Goal: Task Accomplishment & Management: Complete application form

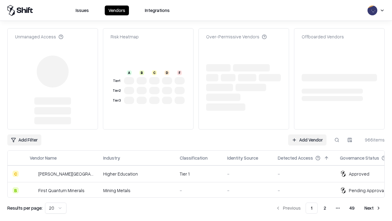
click at [307, 134] on link "Add Vendor" at bounding box center [307, 139] width 38 height 11
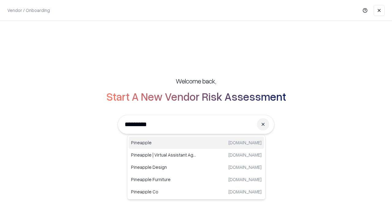
click at [196, 142] on div "Pineapple pineappleenergy.com" at bounding box center [196, 142] width 135 height 12
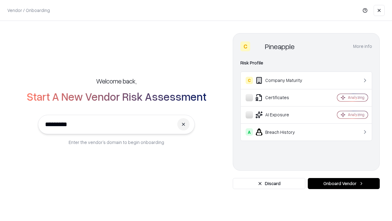
type input "*********"
click at [344, 183] on button "Onboard Vendor" at bounding box center [344, 183] width 72 height 11
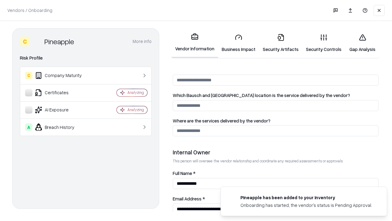
scroll to position [317, 0]
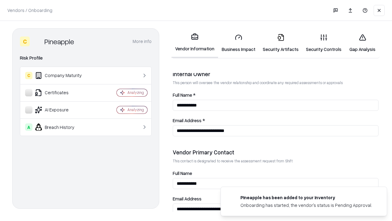
click at [281, 43] on link "Security Artifacts" at bounding box center [280, 43] width 43 height 28
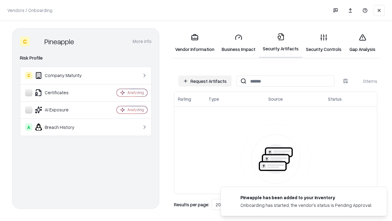
click at [205, 81] on button "Request Artifacts" at bounding box center [204, 80] width 53 height 11
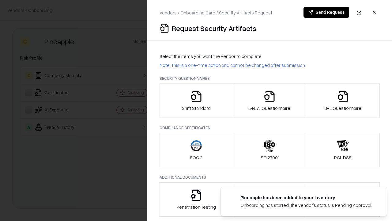
click at [343, 100] on icon "button" at bounding box center [343, 96] width 12 height 12
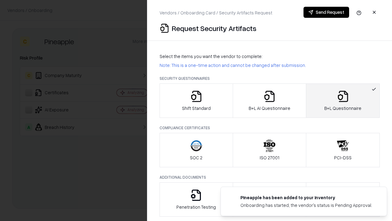
click at [269, 100] on icon "button" at bounding box center [269, 96] width 12 height 12
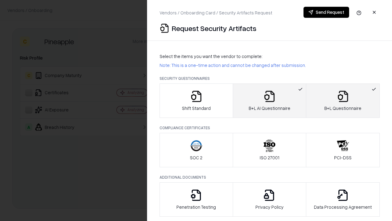
click at [326, 12] on button "Send Request" at bounding box center [327, 12] width 46 height 11
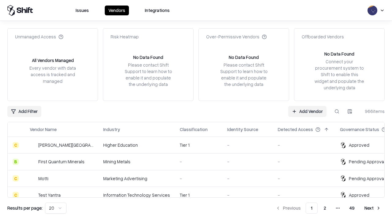
click at [337, 111] on button at bounding box center [336, 111] width 11 height 11
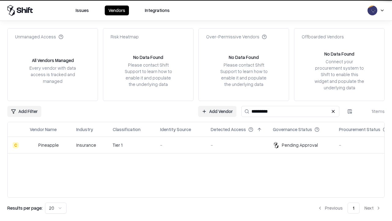
type input "*********"
click at [200, 145] on div "-" at bounding box center [180, 145] width 41 height 6
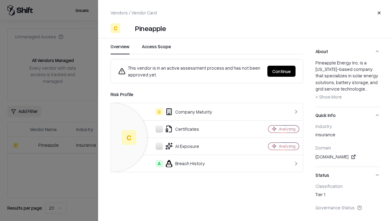
click at [282, 71] on button "Continue" at bounding box center [281, 71] width 28 height 11
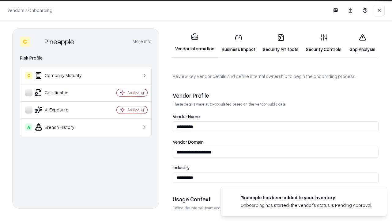
click at [281, 43] on link "Security Artifacts" at bounding box center [280, 43] width 43 height 28
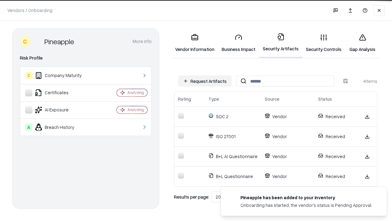
click at [362, 43] on link "Gap Analysis" at bounding box center [362, 43] width 35 height 28
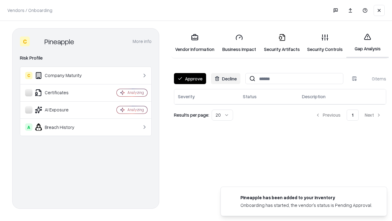
click at [190, 78] on button "Approve" at bounding box center [190, 78] width 32 height 11
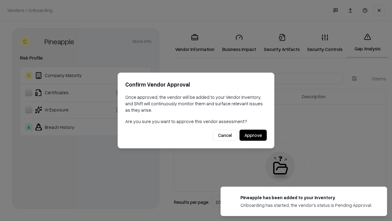
click at [253, 135] on button "Approve" at bounding box center [253, 135] width 27 height 11
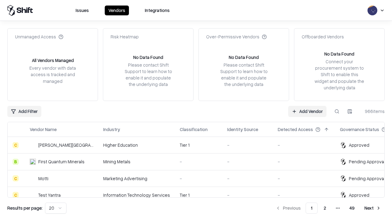
type input "*********"
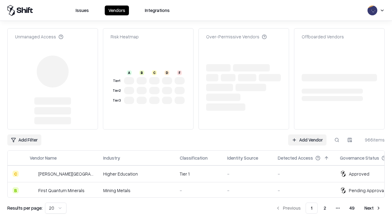
click at [307, 134] on link "Add Vendor" at bounding box center [307, 139] width 38 height 11
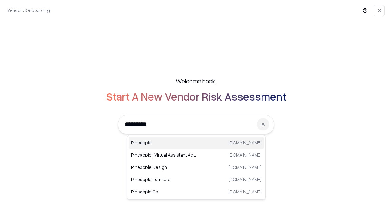
click at [196, 142] on div "Pineapple [DOMAIN_NAME]" at bounding box center [196, 142] width 135 height 12
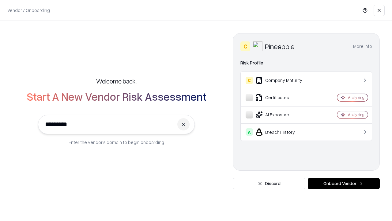
type input "*********"
click at [344, 183] on button "Onboard Vendor" at bounding box center [344, 183] width 72 height 11
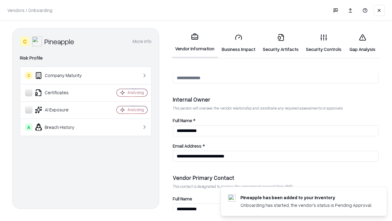
scroll to position [317, 0]
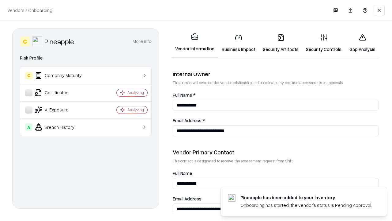
click at [362, 43] on link "Gap Analysis" at bounding box center [362, 43] width 35 height 28
